Goal: Task Accomplishment & Management: Complete application form

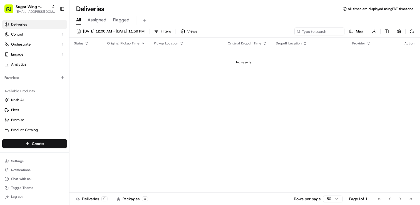
click at [40, 144] on html "Sugar Wing - Largo [EMAIL_ADDRESS][DOMAIN_NAME] Toggle Sidebar Deliveries Contr…" at bounding box center [210, 102] width 420 height 205
click at [90, 155] on link "Delivery" at bounding box center [100, 154] width 62 height 10
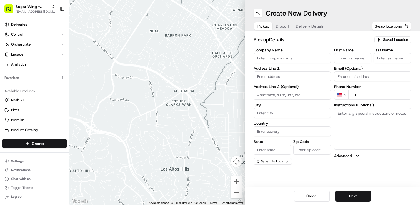
click at [390, 40] on span "Saved Location" at bounding box center [395, 39] width 25 height 5
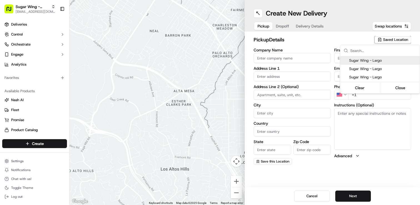
click at [376, 62] on span "Sugar Wing - Largo" at bounding box center [383, 60] width 68 height 5
type input "Sugar Wing - Largo"
type input "[STREET_ADDRESS]"
type input "#100"
type input "Largo"
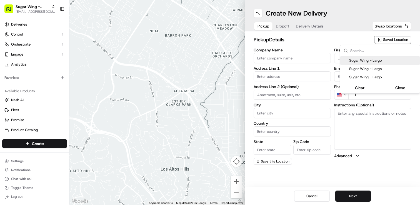
type input "US"
type input "FL"
type input "33771"
type input "[PHONE_NUMBER]"
type textarea "Pickup order [insert order number] for [insert customer name] from Sugar Wing"
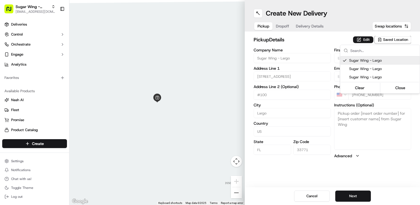
click at [317, 45] on html "Sugar Wing - Largo [EMAIL_ADDRESS][DOMAIN_NAME] Toggle Sidebar Deliveries Contr…" at bounding box center [210, 102] width 420 height 205
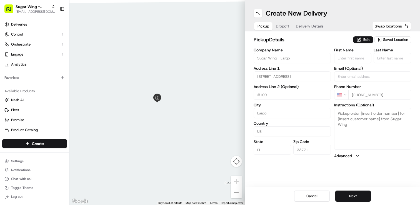
click at [391, 40] on span "Saved Location" at bounding box center [395, 39] width 25 height 5
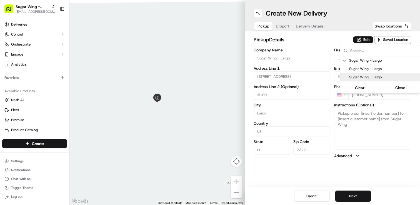
click at [378, 76] on span "Sugar Wing - Largo" at bounding box center [383, 77] width 68 height 5
type input "Sugar"
type input "Wing"
type input "[PHONE_NUMBER]"
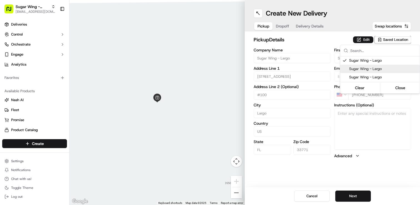
click at [373, 69] on span "Sugar Wing - Largo" at bounding box center [383, 68] width 68 height 5
type input "[PHONE_NUMBER]"
type textarea "Pickup order [insert order number] for [insert customer name] from Sugar Wing"
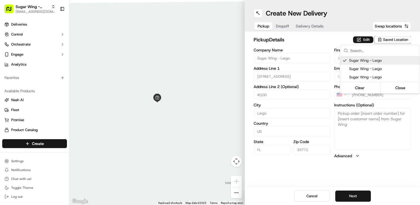
click at [375, 61] on span "Sugar Wing - Largo" at bounding box center [383, 60] width 68 height 5
type input "+1"
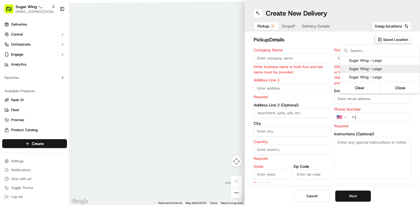
click at [373, 67] on span "Sugar Wing - Largo" at bounding box center [383, 68] width 68 height 5
type input "Sugar Wing - Largo"
type input "[STREET_ADDRESS]"
type input "#100"
type input "Largo"
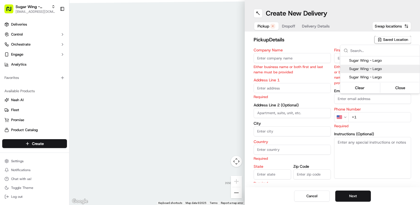
type input "US"
type input "FL"
type input "33771"
type input "Sugar"
type input "Wing"
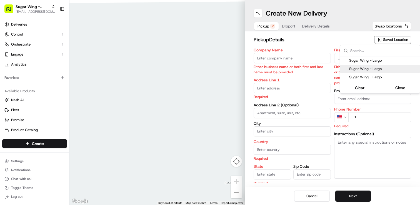
type input "[PHONE_NUMBER]"
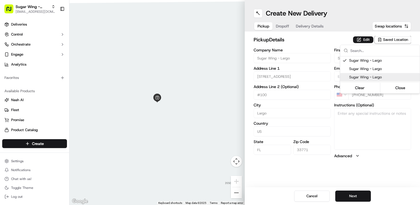
click at [391, 158] on html "Sugar Wing - Largo [EMAIL_ADDRESS][DOMAIN_NAME] Toggle Sidebar Deliveries Contr…" at bounding box center [210, 102] width 420 height 205
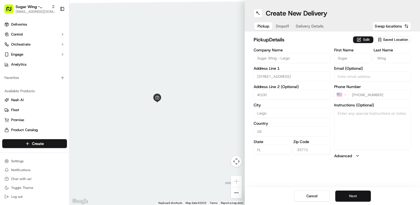
click at [355, 197] on button "Next" at bounding box center [353, 195] width 36 height 11
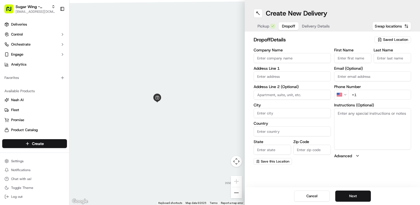
click at [265, 60] on input "Company Name" at bounding box center [291, 58] width 77 height 10
type input "Dr A [PERSON_NAME] Oncologist"
click at [285, 76] on input "text" at bounding box center [291, 76] width 77 height 10
paste input "[STREET_ADDRESS]"
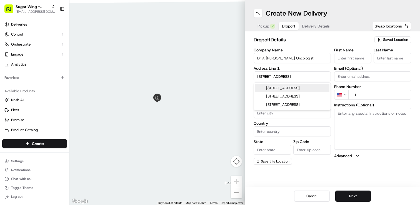
click at [289, 89] on div "[STREET_ADDRESS]" at bounding box center [292, 88] width 74 height 8
type input "[STREET_ADDRESS]"
type input "[GEOGRAPHIC_DATA]"
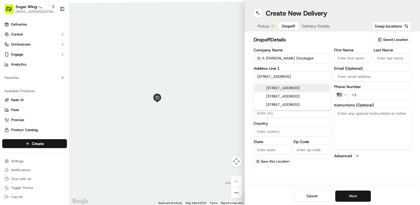
type input "FL"
type input "33710"
type input "[STREET_ADDRESS]"
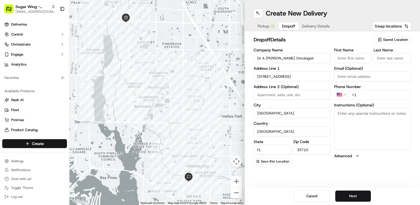
click at [371, 96] on input "+1" at bounding box center [379, 95] width 63 height 10
paste input "[PHONE_NUMBER]"
type input "[PHONE_NUMBER]"
click at [353, 59] on input "First Name" at bounding box center [352, 58] width 37 height 10
type input "[PERSON_NAME]"
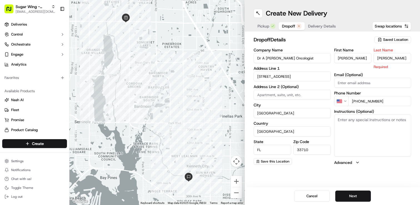
type input "[PERSON_NAME]"
click at [391, 170] on div "Create New Delivery Pickup Dropoff Delivery Details Swap locations dropoff Deta…" at bounding box center [332, 102] width 175 height 205
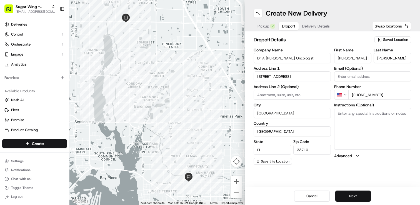
click at [355, 195] on button "Next" at bounding box center [353, 195] width 36 height 11
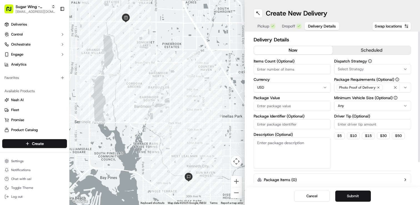
click at [363, 50] on button "scheduled" at bounding box center [371, 50] width 79 height 8
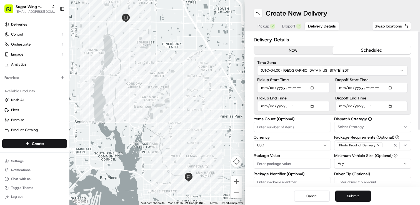
click at [391, 104] on input "Dropoff End Time" at bounding box center [371, 106] width 72 height 10
type input "[DATE]T11:30"
click at [410, 195] on div "Cancel Submit" at bounding box center [332, 196] width 175 height 18
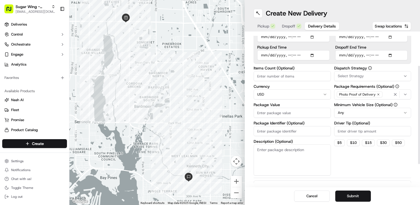
scroll to position [51, 0]
click at [280, 111] on input "Package Value" at bounding box center [291, 112] width 77 height 10
type input "200"
click at [382, 162] on div "Dispatch Strategy Select Strategy Package Requirements (Optional) Photo Proof o…" at bounding box center [372, 120] width 77 height 109
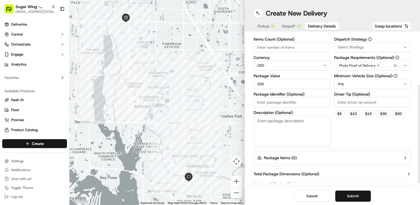
scroll to position [86, 0]
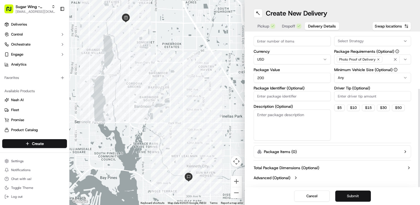
click at [355, 198] on button "Submit" at bounding box center [353, 195] width 36 height 11
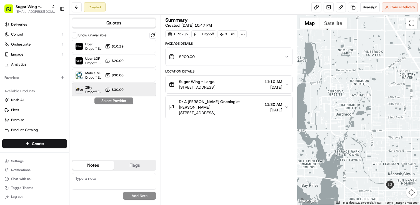
click at [126, 91] on div "Zifty Dropoff ETA 12 hours $30.00" at bounding box center [114, 89] width 84 height 13
click at [115, 103] on button "Assign Provider" at bounding box center [113, 100] width 39 height 7
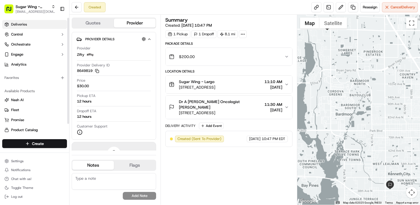
click at [19, 24] on span "Deliveries" at bounding box center [19, 24] width 16 height 5
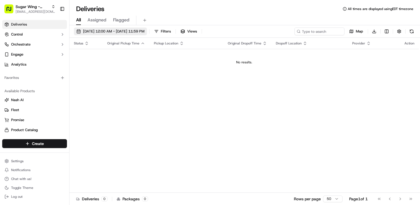
click at [137, 31] on span "[DATE] 12:00 AM - [DATE] 11:59 PM" at bounding box center [113, 31] width 61 height 5
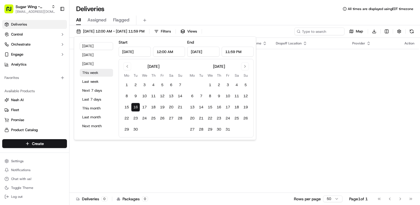
click at [94, 72] on button "This week" at bounding box center [96, 73] width 33 height 8
type input "[DATE]"
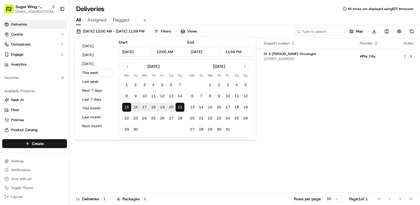
click at [207, 10] on div "Deliveries All times are displayed using EDT timezone" at bounding box center [244, 8] width 350 height 9
